Goal: Transaction & Acquisition: Book appointment/travel/reservation

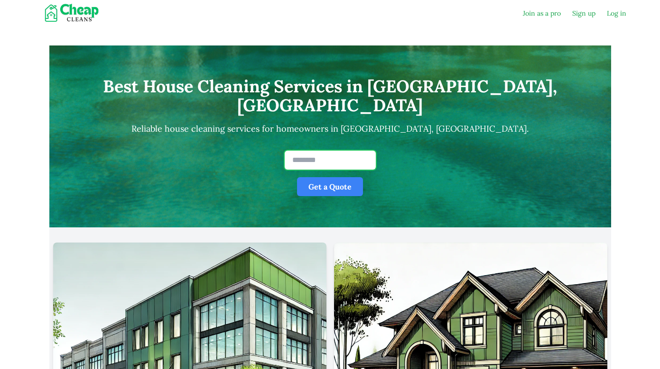
click at [306, 151] on input "text" at bounding box center [329, 160] width 91 height 19
type input "*****"
click at [311, 178] on button "Get a Quote" at bounding box center [330, 186] width 66 height 19
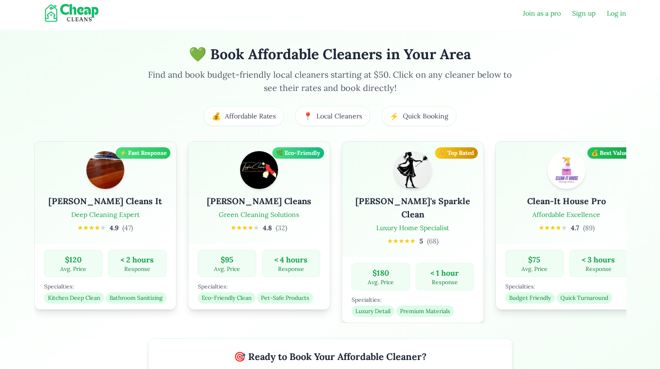
type input "***"
